Goal: Task Accomplishment & Management: Manage account settings

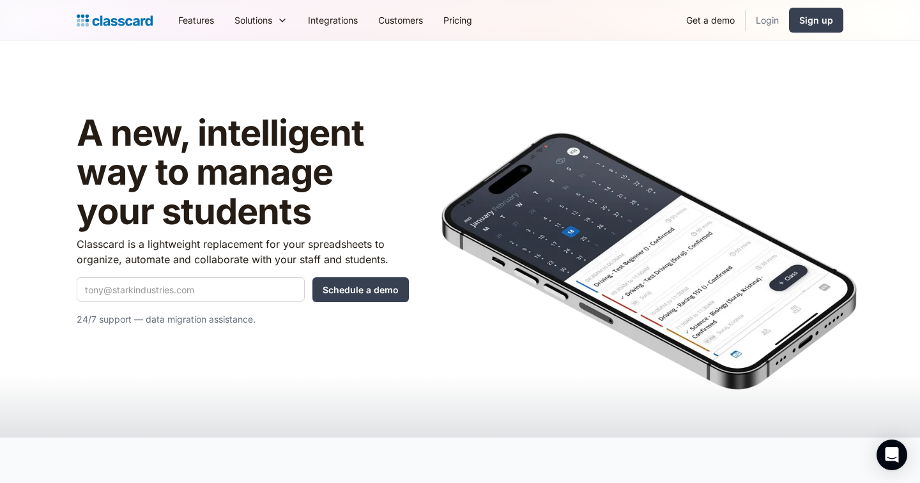
click at [775, 19] on link "Login" at bounding box center [766, 20] width 43 height 29
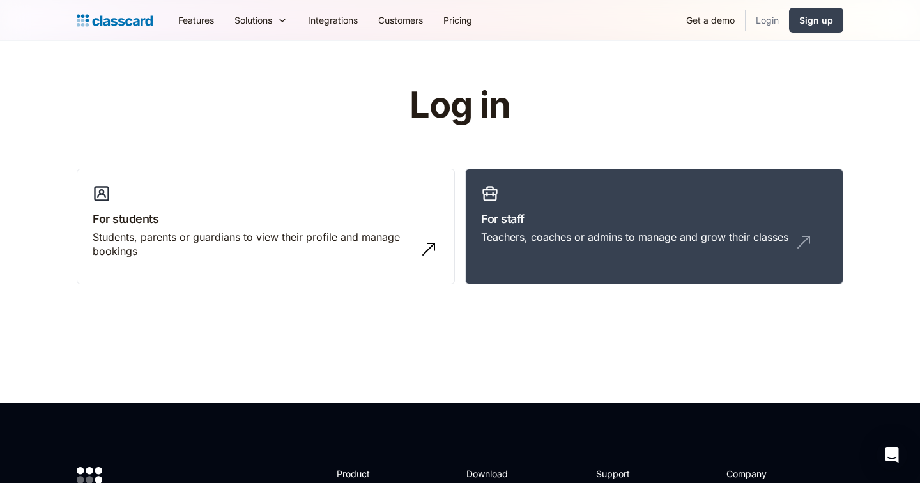
click at [777, 22] on link "Login" at bounding box center [766, 20] width 43 height 29
click at [690, 195] on link "For staff Teachers, coaches or admins to manage and grow their classes" at bounding box center [654, 227] width 378 height 116
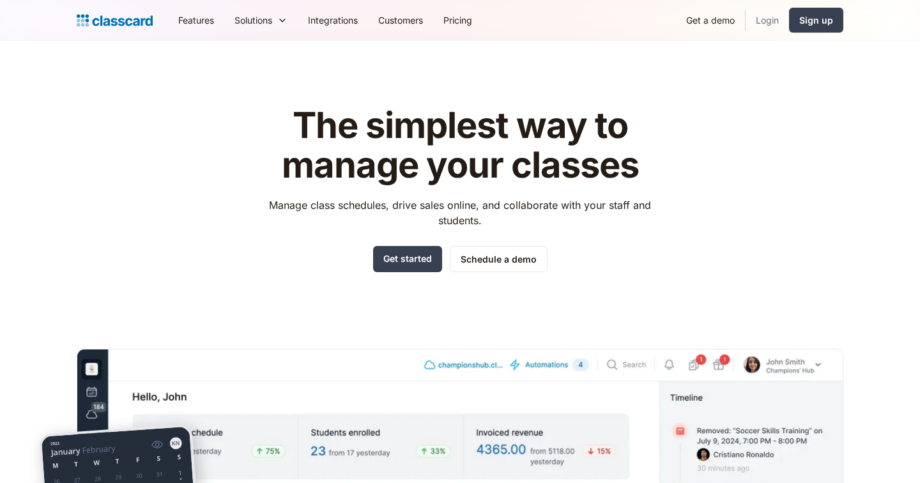
click at [771, 22] on link "Login" at bounding box center [766, 20] width 43 height 29
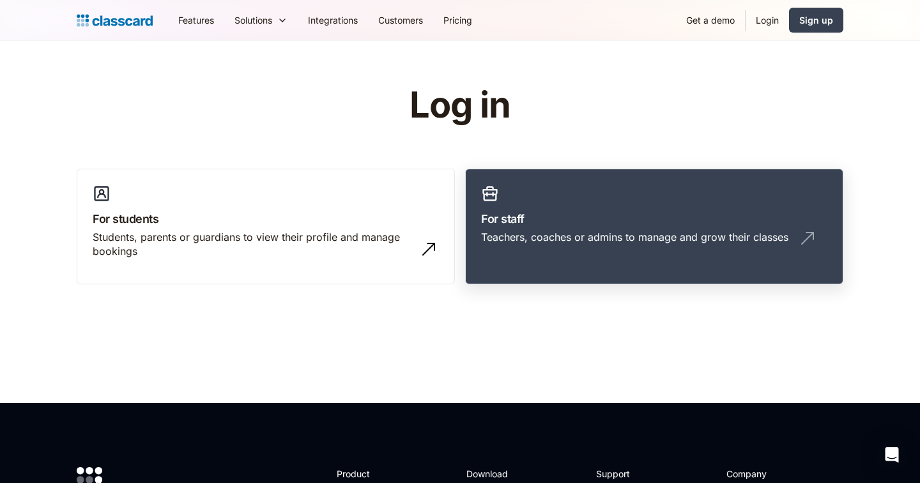
click at [698, 240] on div "Teachers, coaches or admins to manage and grow their classes" at bounding box center [634, 237] width 307 height 14
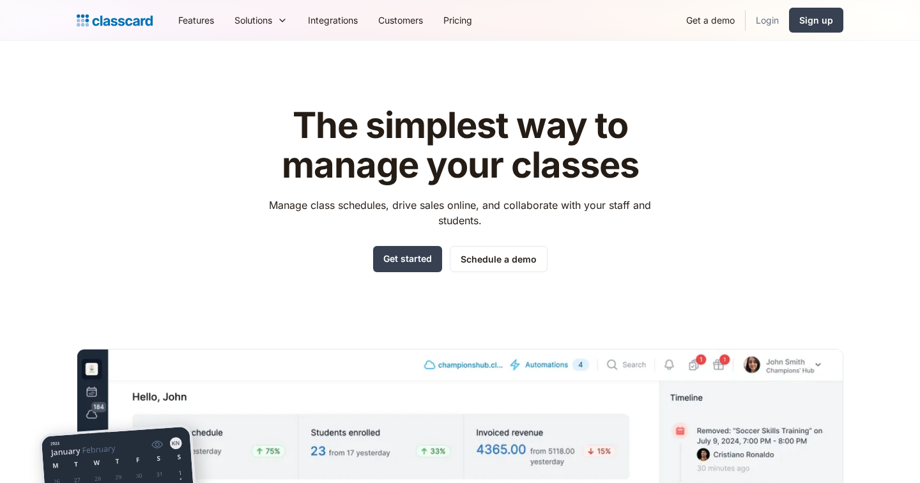
click at [763, 19] on link "Login" at bounding box center [766, 20] width 43 height 29
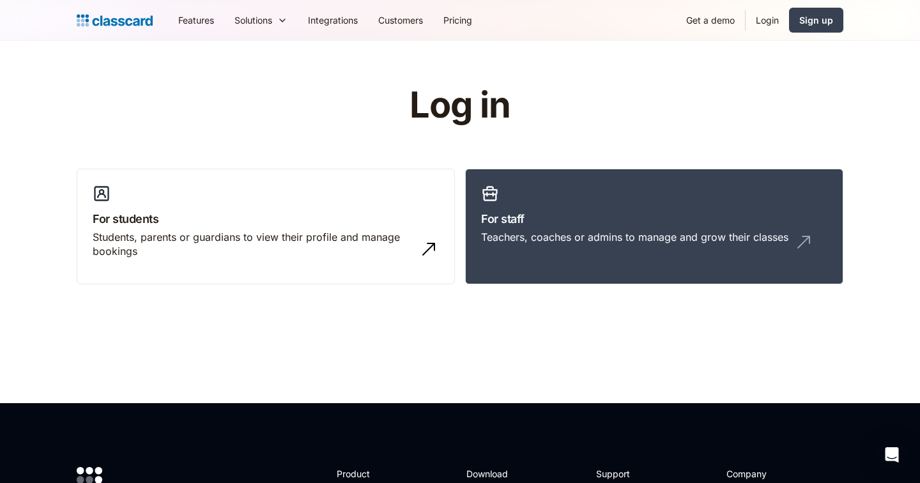
click at [768, 15] on link "Login" at bounding box center [766, 20] width 43 height 29
click at [607, 255] on link "For staff Teachers, coaches or admins to manage and grow their classes" at bounding box center [654, 227] width 378 height 116
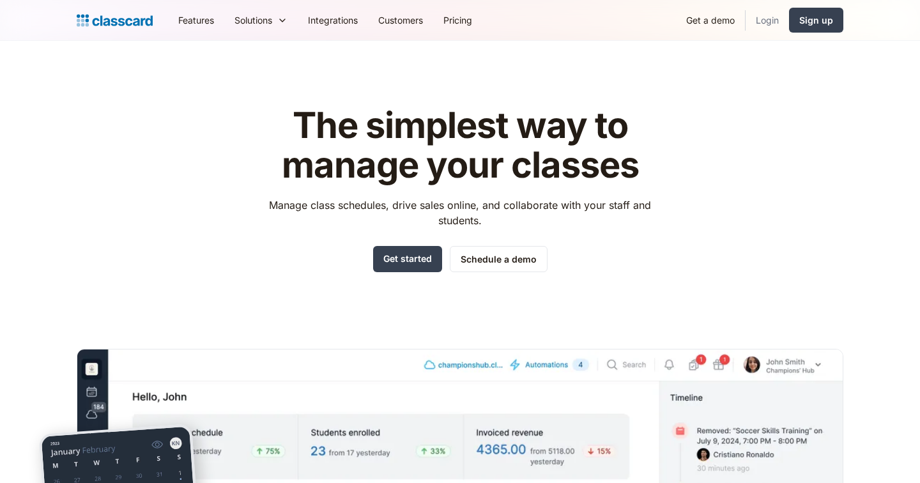
click at [762, 14] on link "Login" at bounding box center [766, 20] width 43 height 29
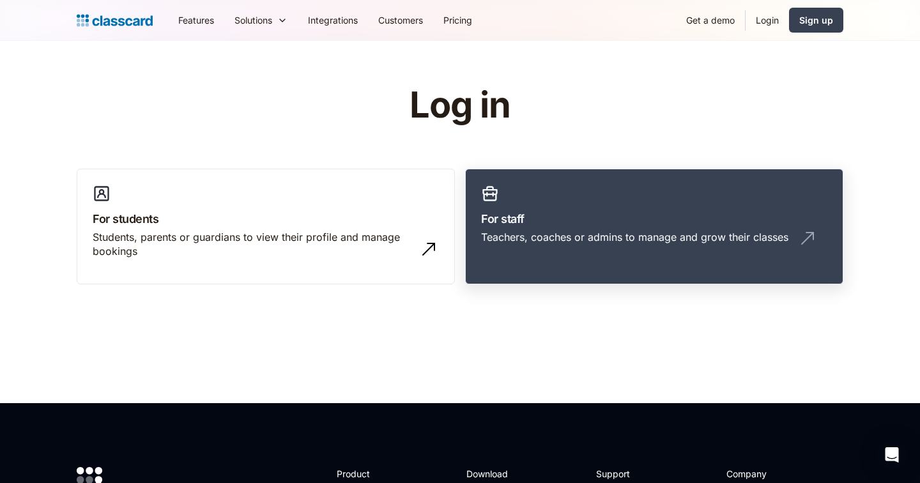
click at [683, 250] on div "Teachers, coaches or admins to manage and grow their classes" at bounding box center [654, 242] width 346 height 24
